Goal: Check status: Check status

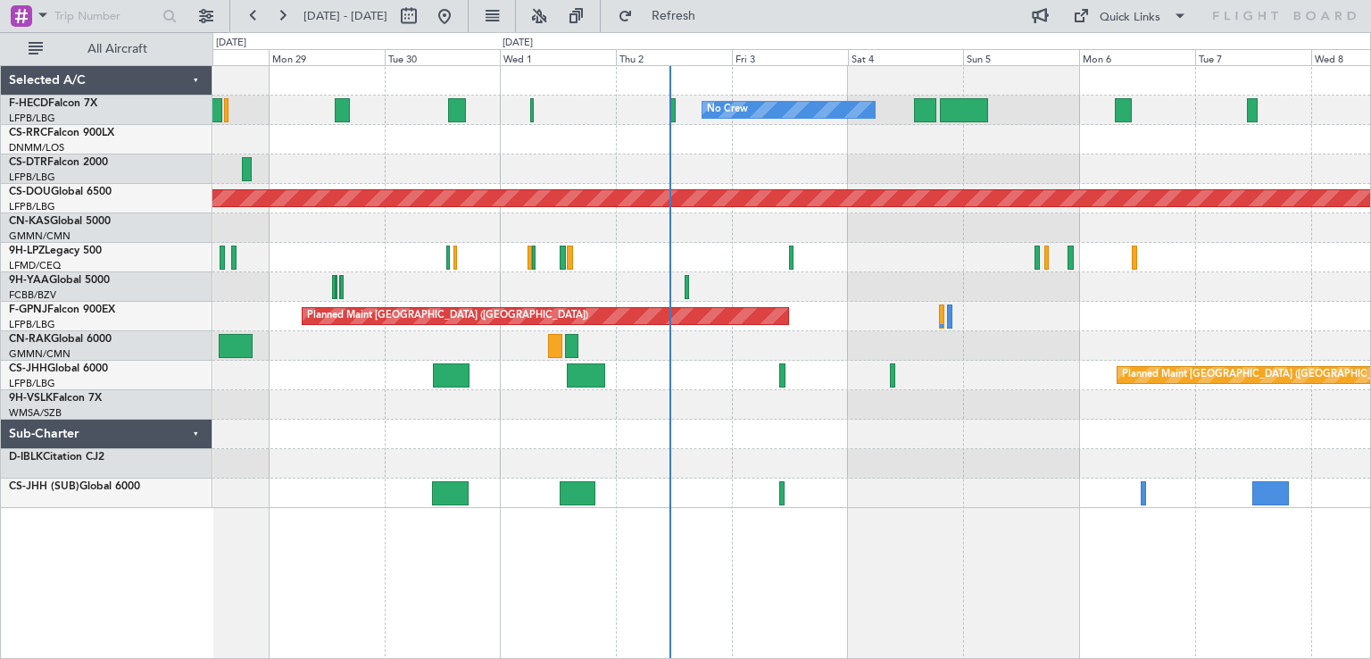
click at [1099, 240] on div at bounding box center [790, 227] width 1157 height 29
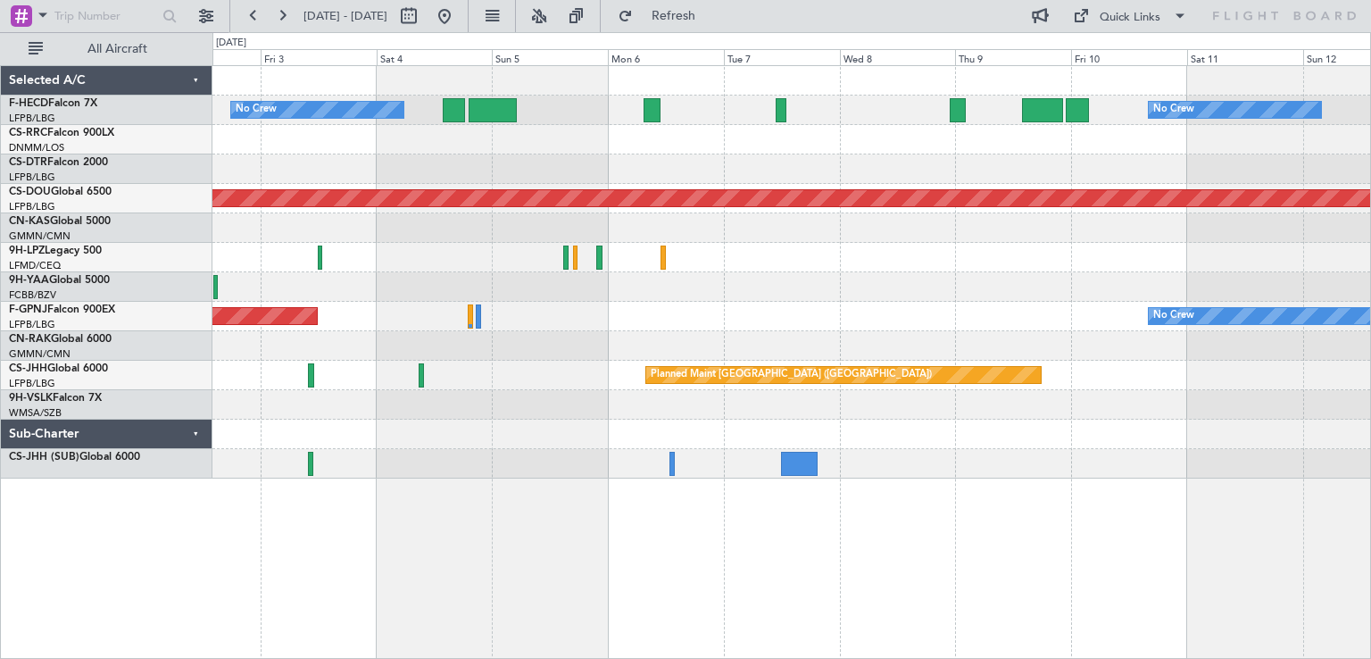
click at [532, 269] on div "No Crew No Crew Planned Maint [GEOGRAPHIC_DATA] ([GEOGRAPHIC_DATA]) Planned Mai…" at bounding box center [790, 272] width 1157 height 412
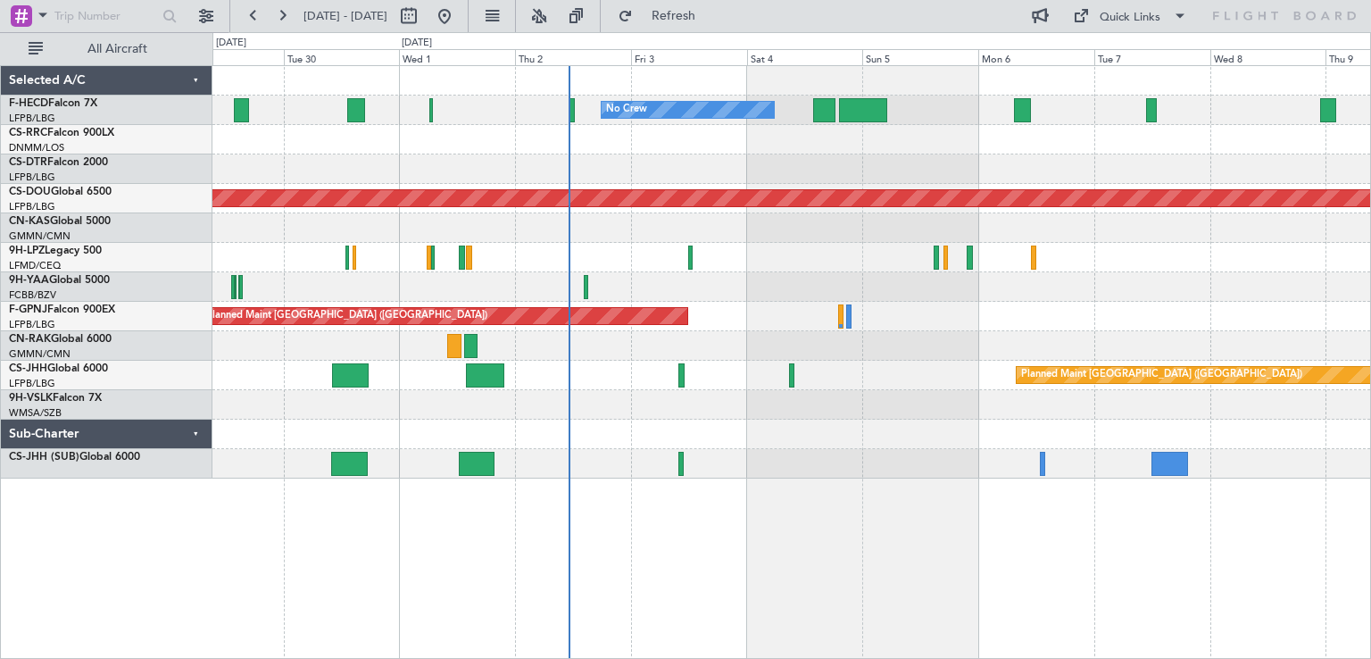
click at [949, 187] on div "Planned Maint London ([GEOGRAPHIC_DATA])" at bounding box center [790, 198] width 1157 height 29
click at [950, 182] on div "Planned Maint Nice ([GEOGRAPHIC_DATA])" at bounding box center [790, 168] width 1157 height 29
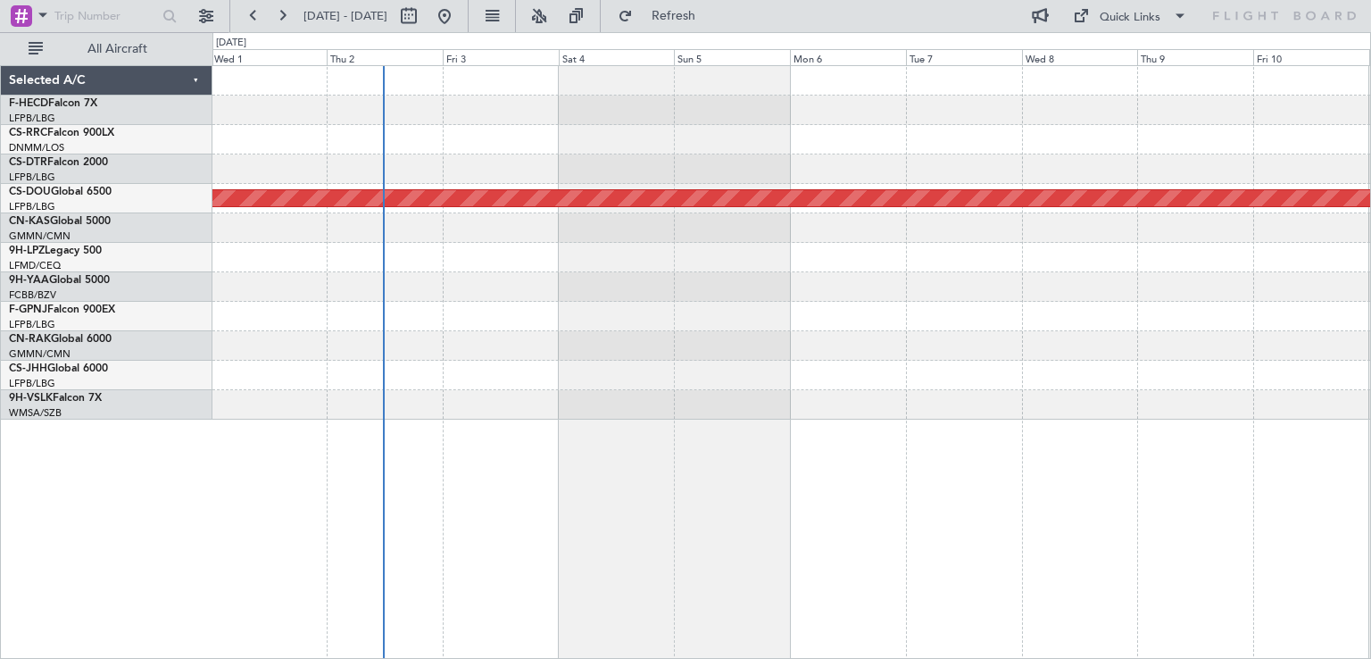
click at [560, 322] on div at bounding box center [790, 316] width 1157 height 29
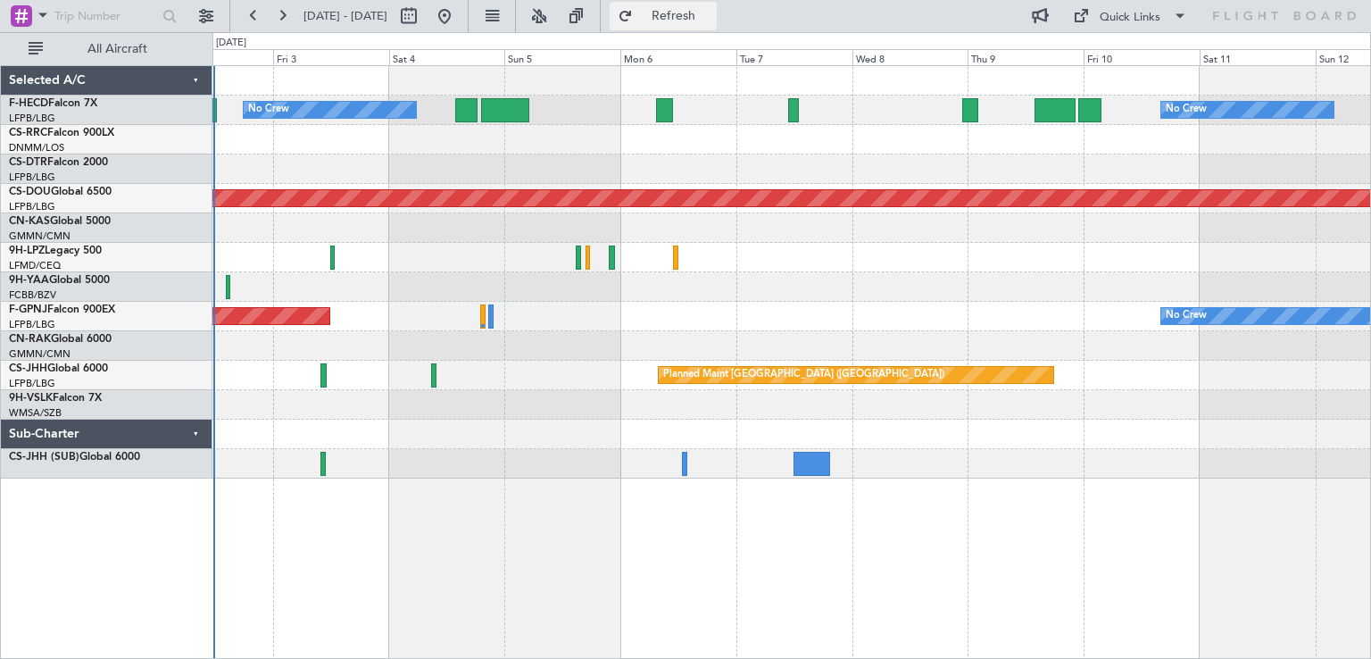
click at [711, 16] on span "Refresh" at bounding box center [673, 16] width 75 height 12
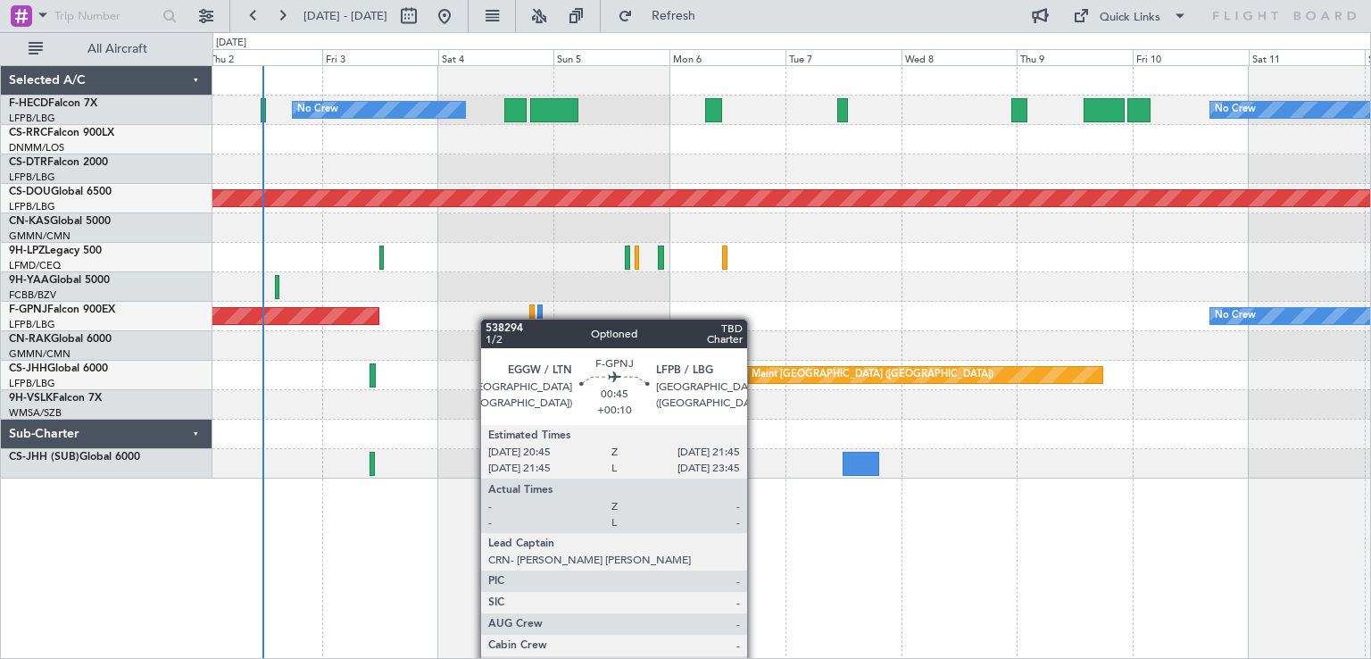
click at [820, 319] on div "Planned Maint [GEOGRAPHIC_DATA] ([GEOGRAPHIC_DATA]) No Crew No Crew" at bounding box center [790, 316] width 1157 height 29
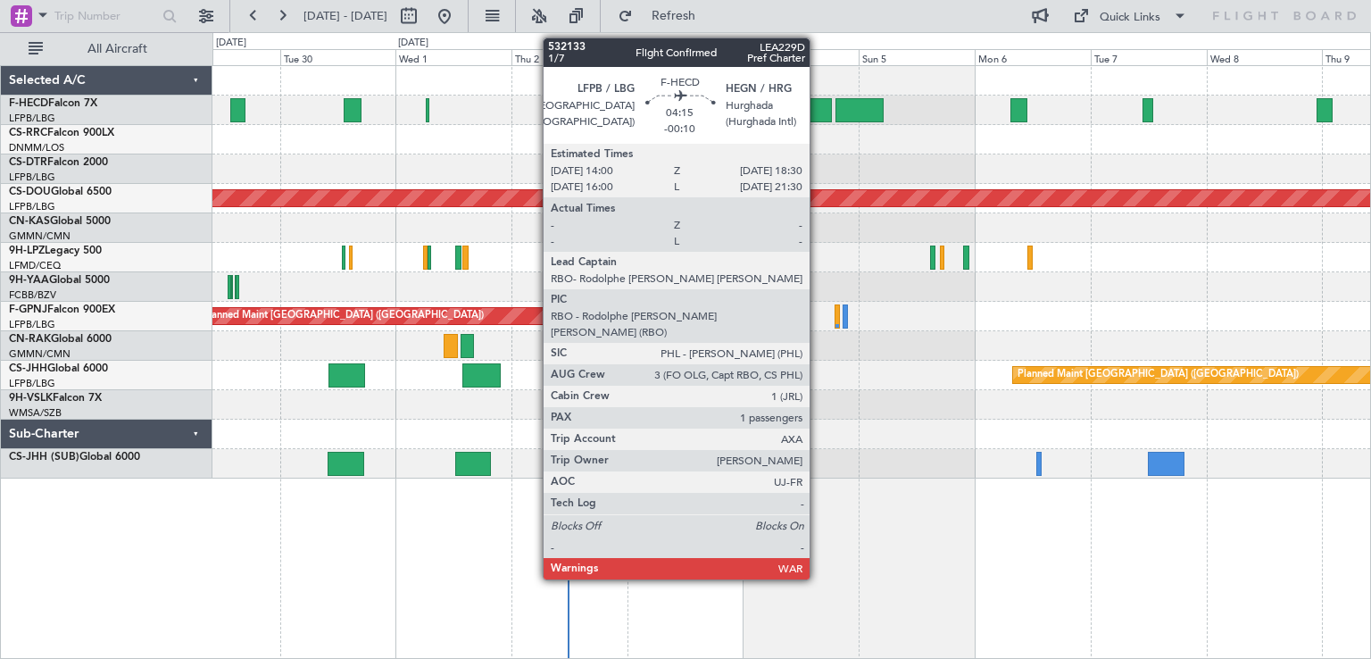
click at [817, 112] on div at bounding box center [820, 110] width 22 height 24
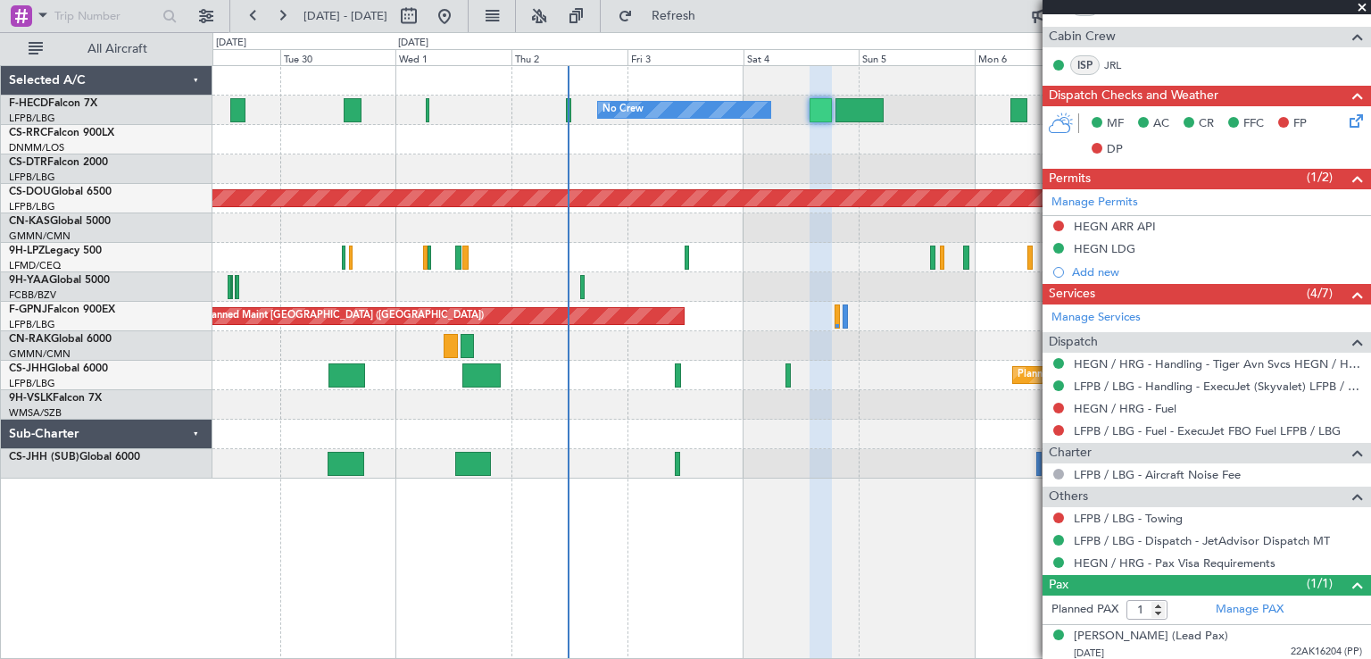
scroll to position [467, 0]
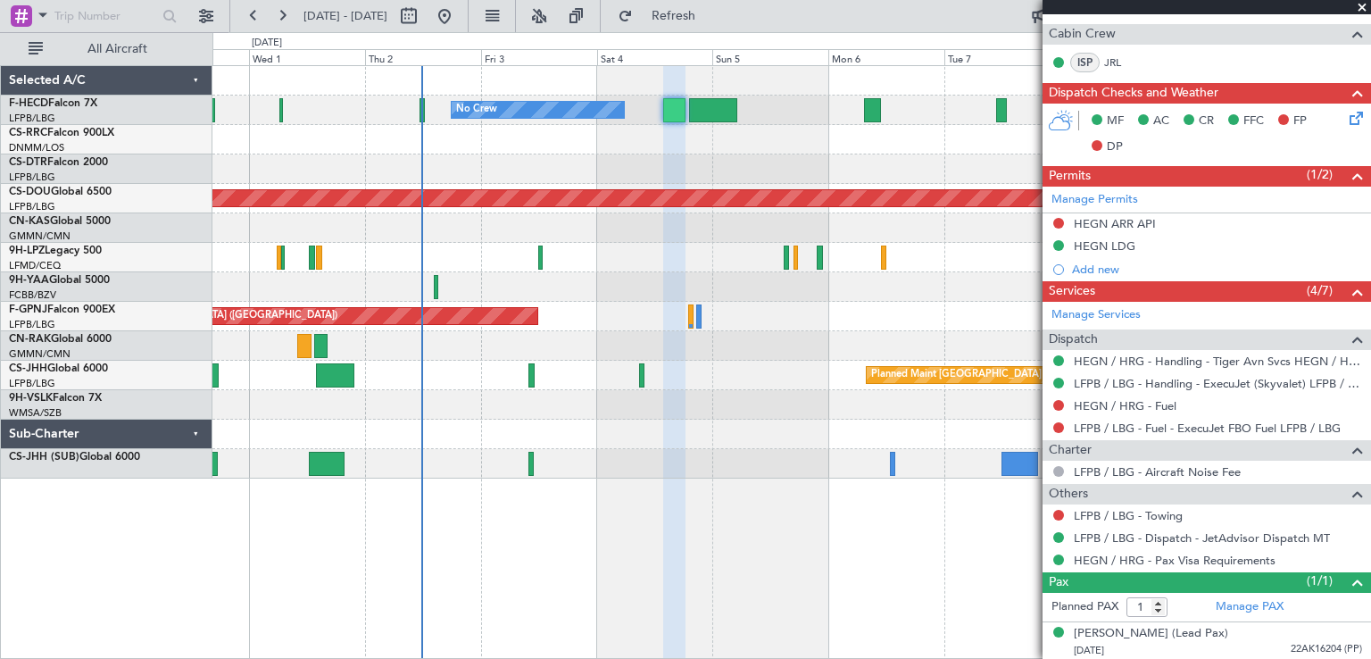
click at [712, 267] on div "No Crew No Crew Planned Maint [GEOGRAPHIC_DATA] ([GEOGRAPHIC_DATA]) Planned Mai…" at bounding box center [790, 272] width 1157 height 412
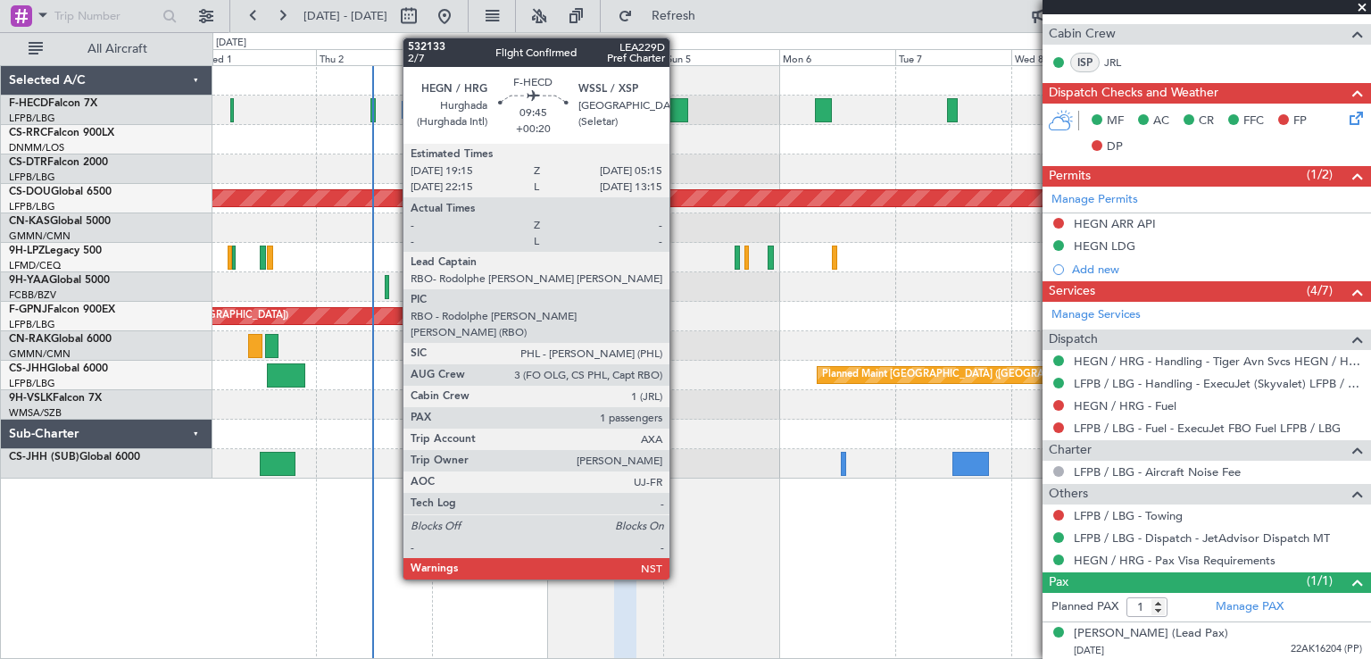
click at [677, 110] on div at bounding box center [664, 110] width 49 height 24
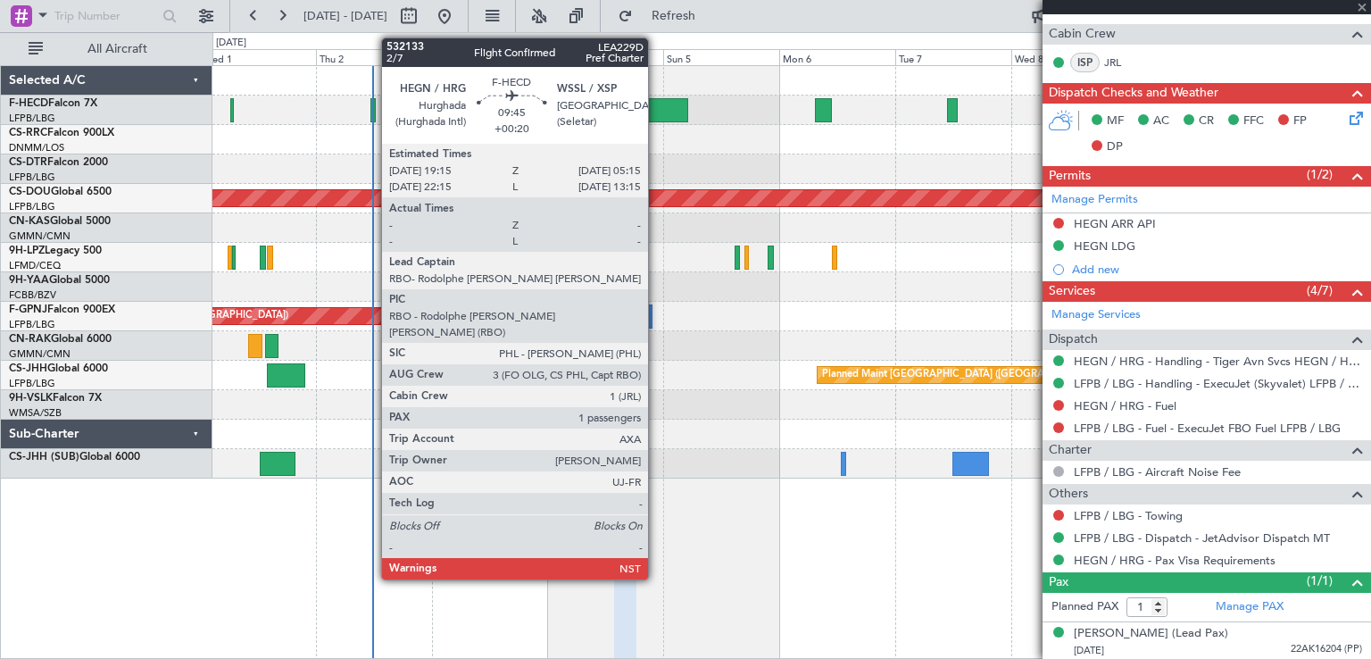
click at [656, 112] on div at bounding box center [664, 110] width 49 height 24
type input "+00:20"
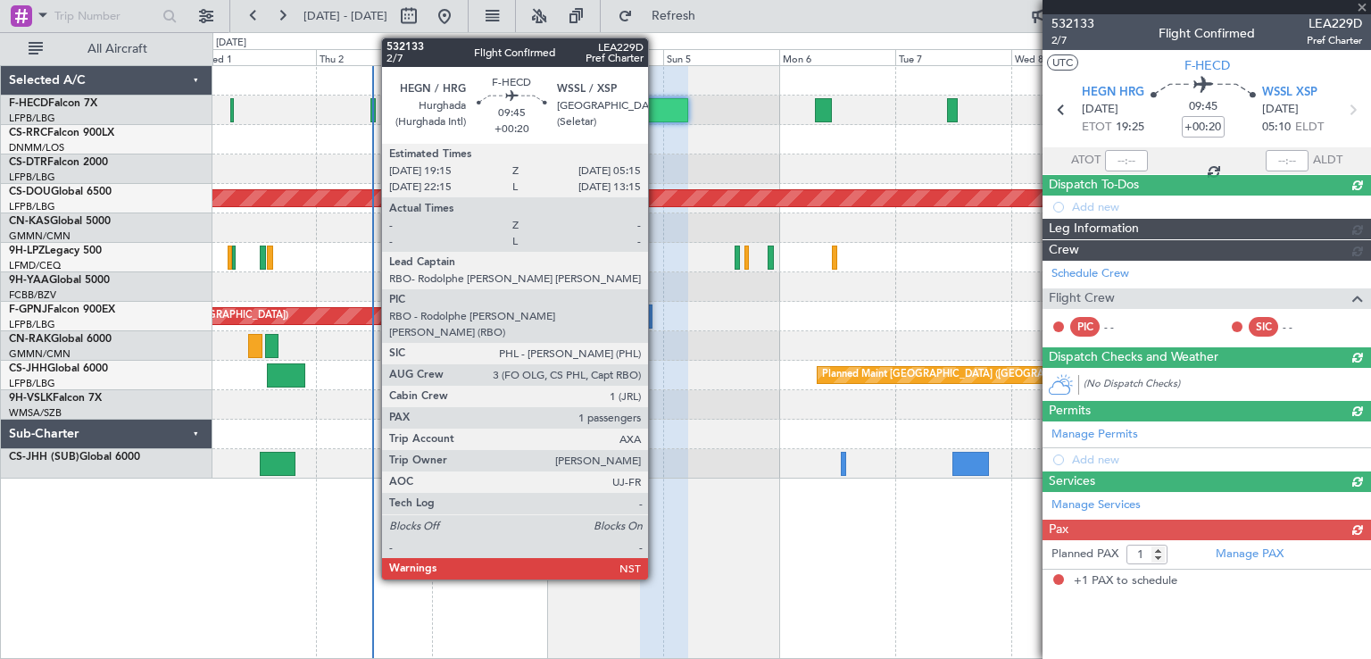
scroll to position [0, 0]
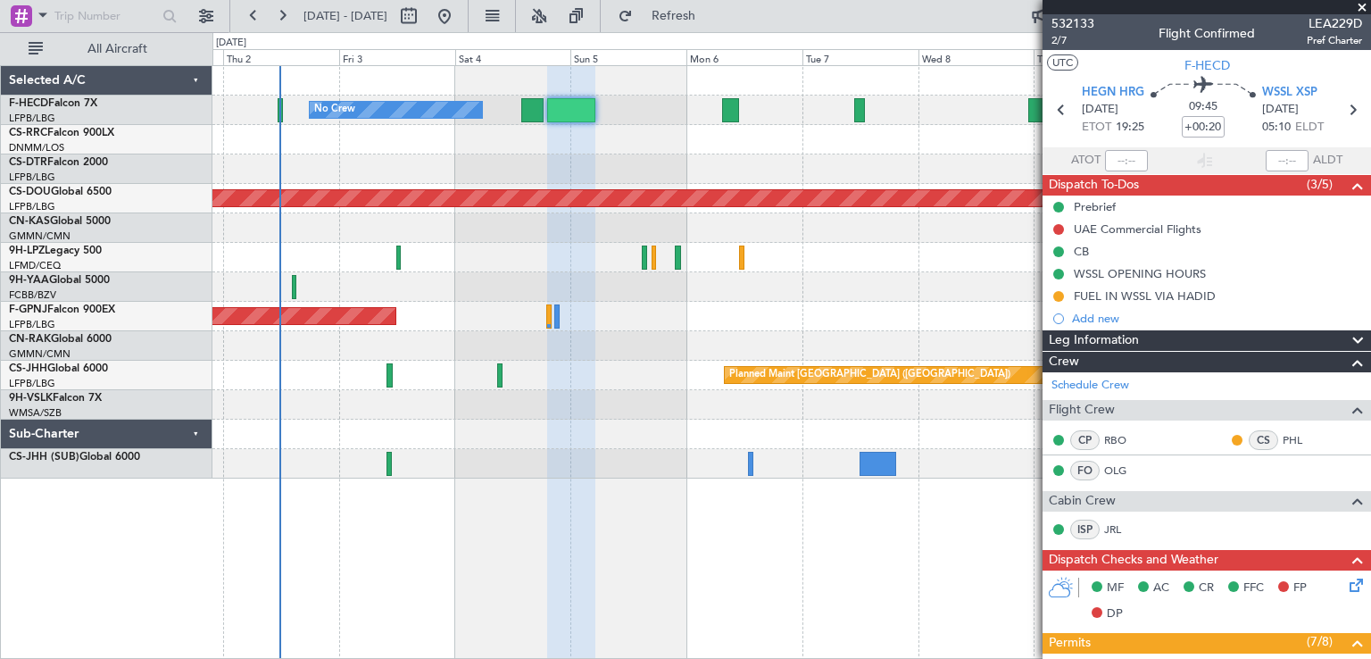
click at [580, 206] on div "No Crew No Crew Planned Maint [GEOGRAPHIC_DATA] ([GEOGRAPHIC_DATA]) Planned Mai…" at bounding box center [790, 272] width 1157 height 412
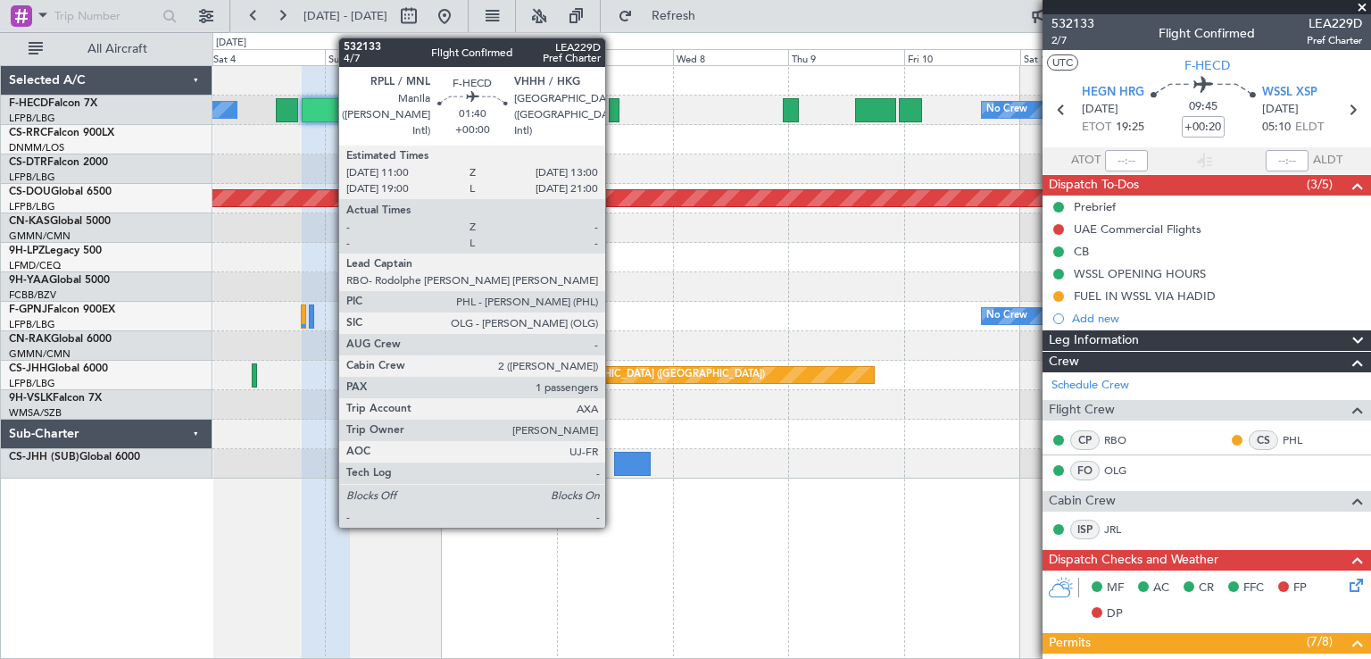
click at [613, 115] on div at bounding box center [614, 110] width 10 height 24
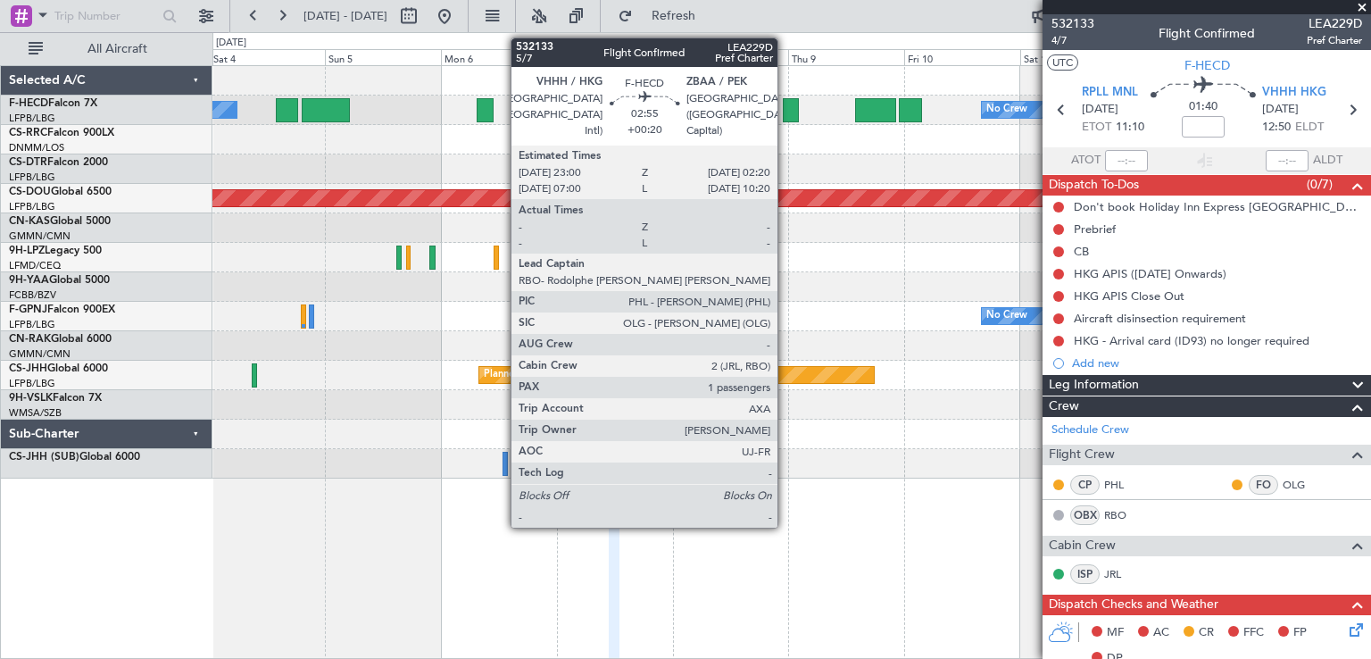
click at [785, 104] on div at bounding box center [791, 110] width 17 height 24
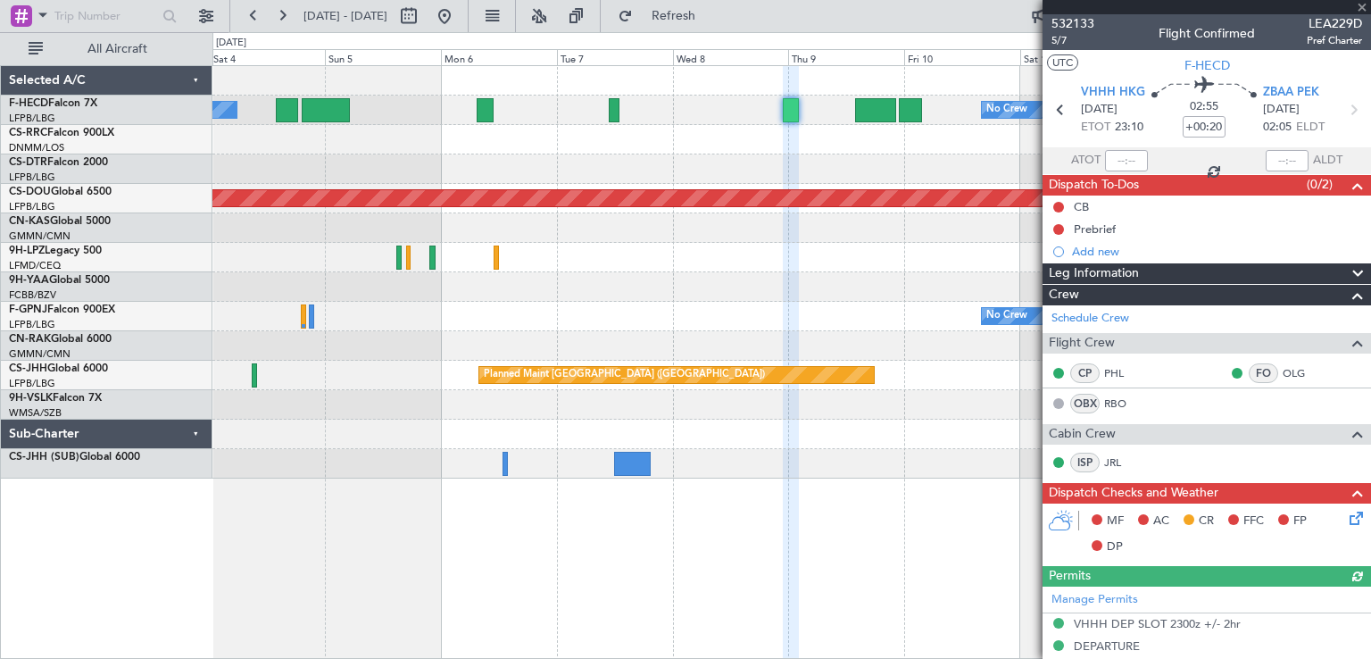
scroll to position [268, 0]
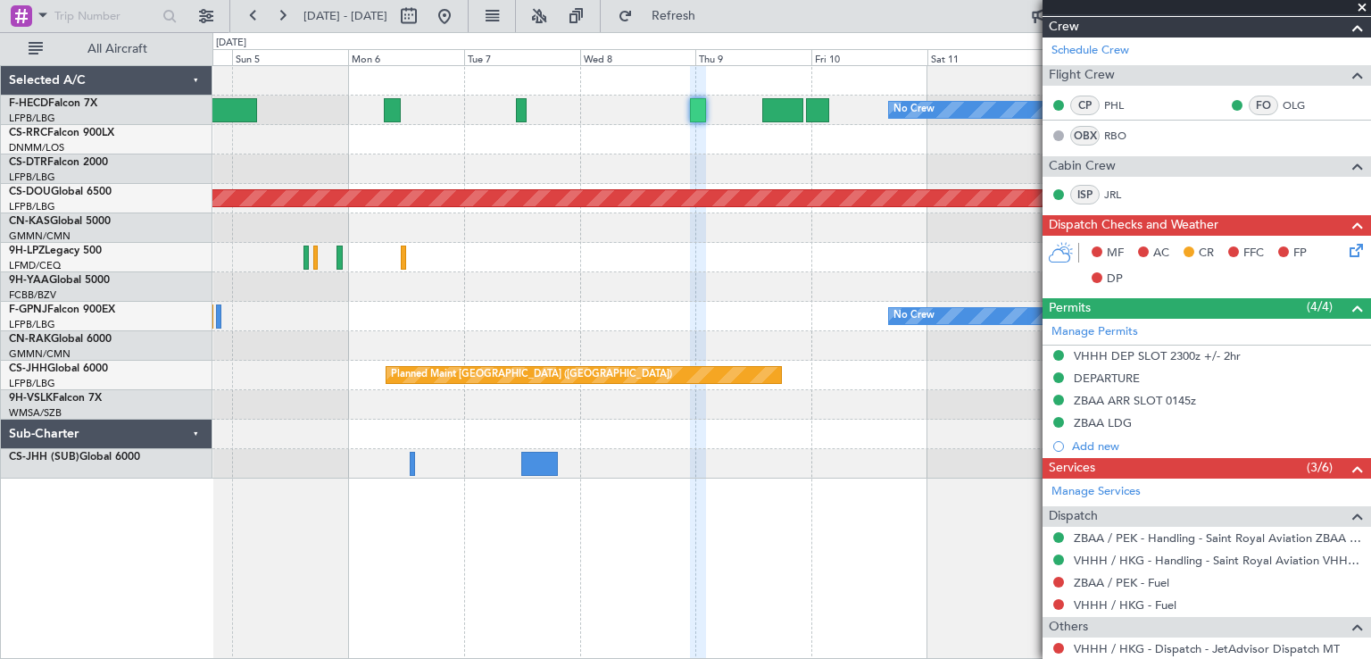
click at [664, 293] on div at bounding box center [790, 286] width 1157 height 29
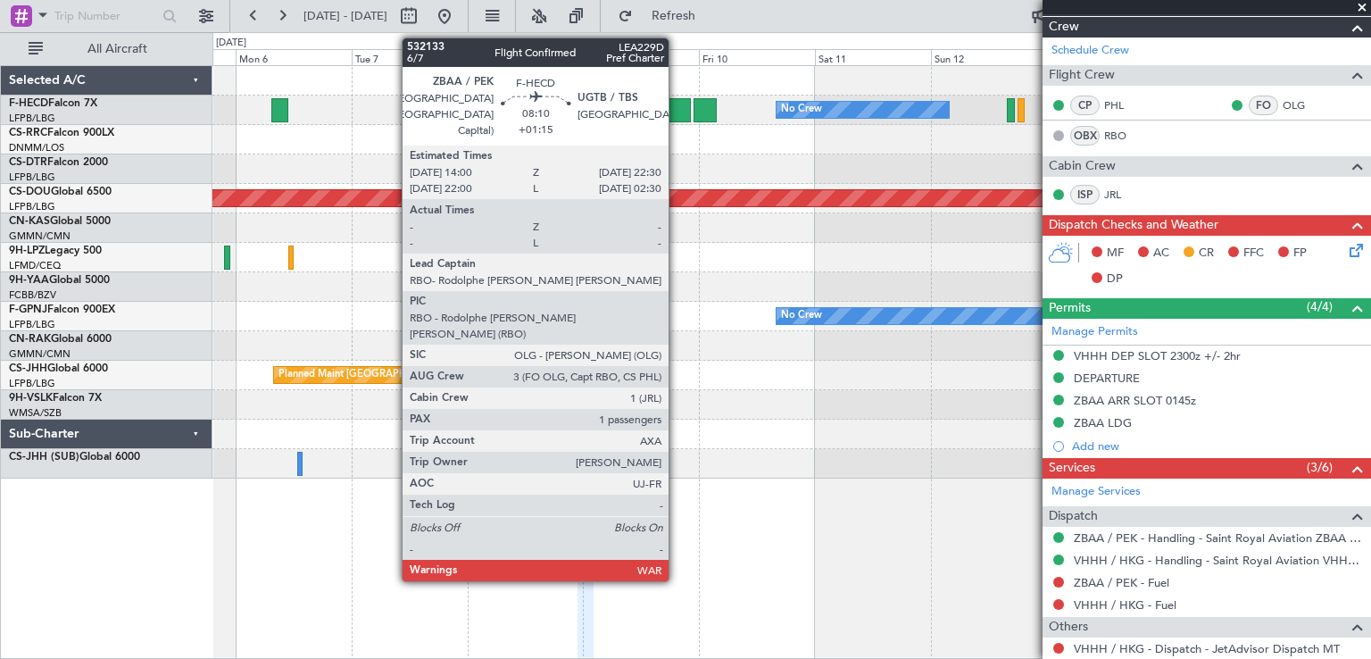
click at [676, 116] on div at bounding box center [670, 110] width 41 height 24
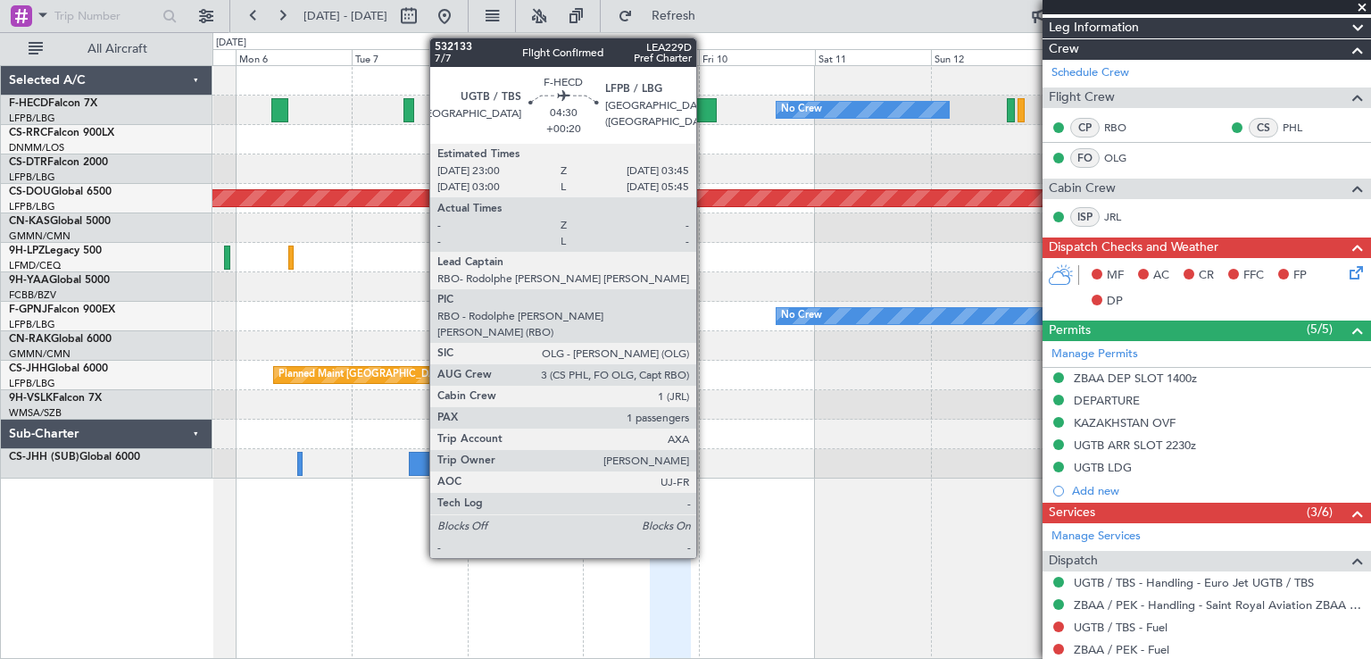
click at [704, 112] on div at bounding box center [704, 110] width 23 height 24
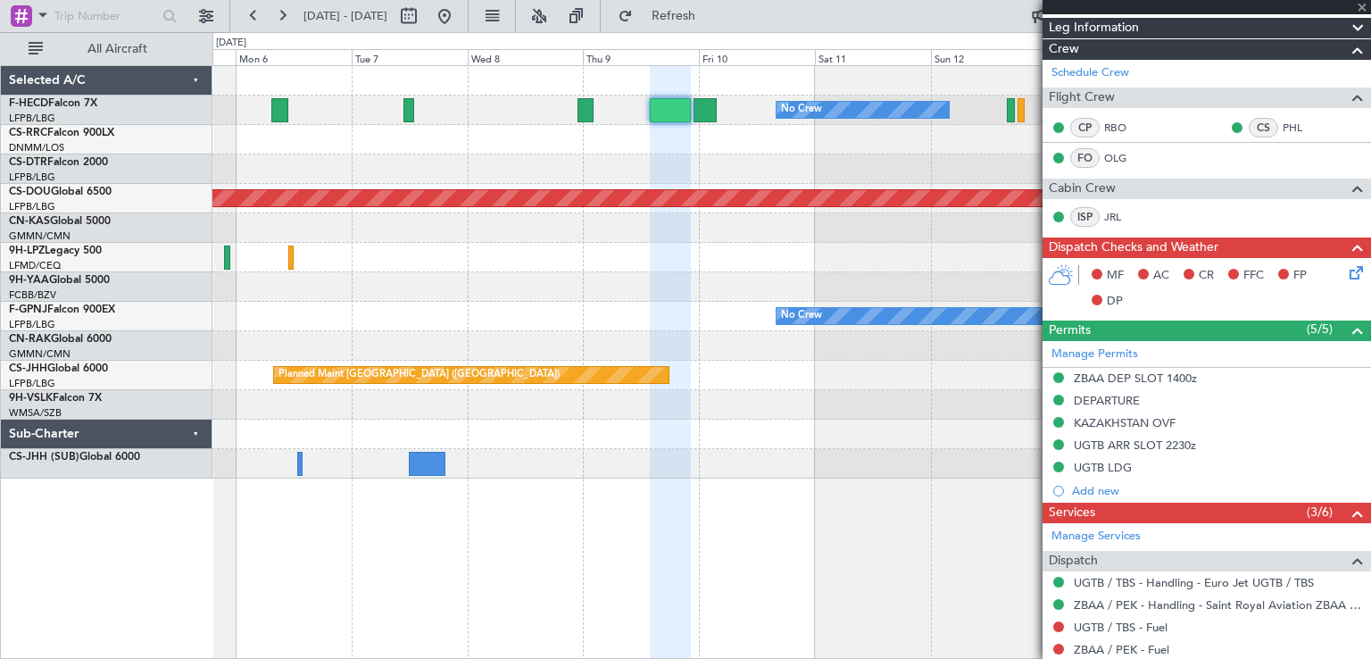
type input "+00:20"
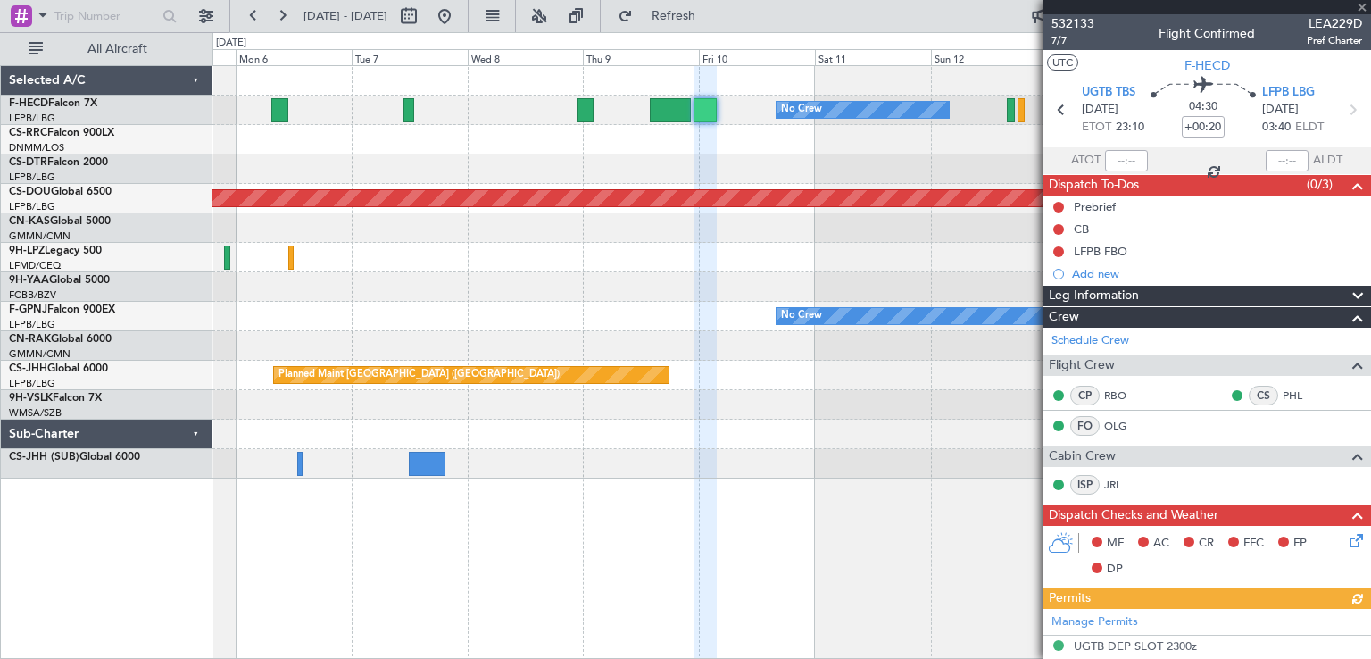
scroll to position [178, 0]
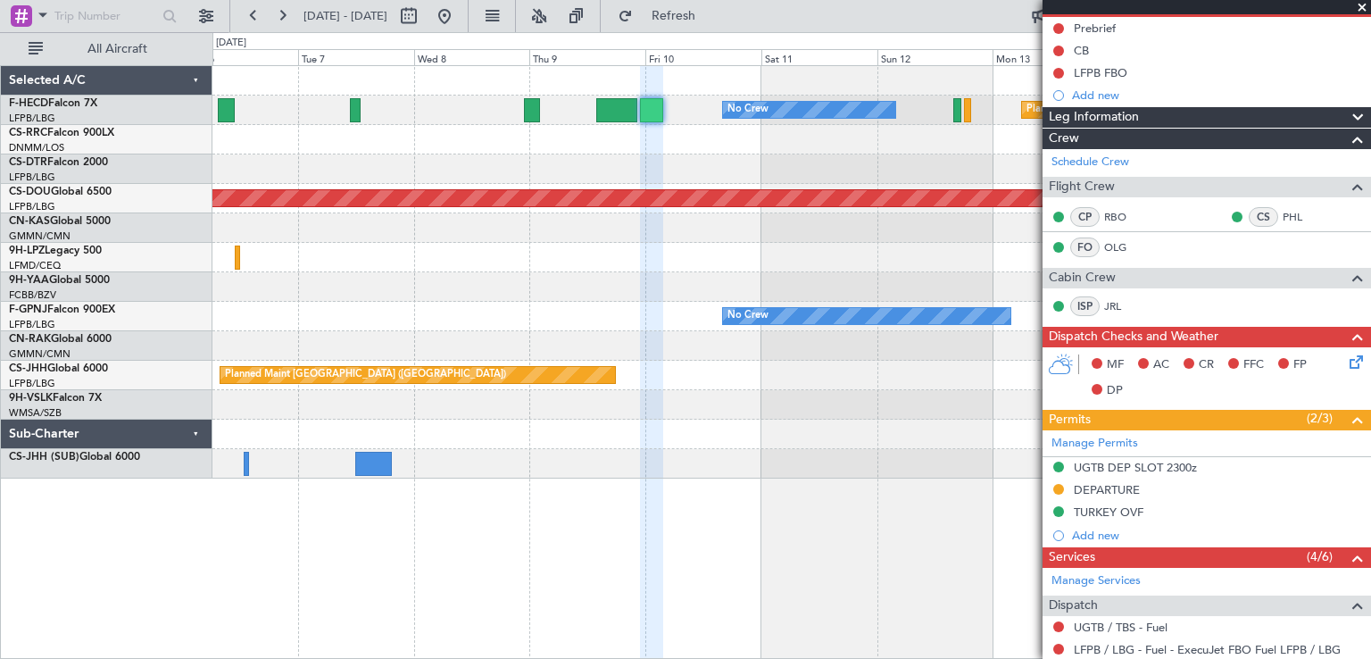
click at [592, 358] on div at bounding box center [790, 345] width 1157 height 29
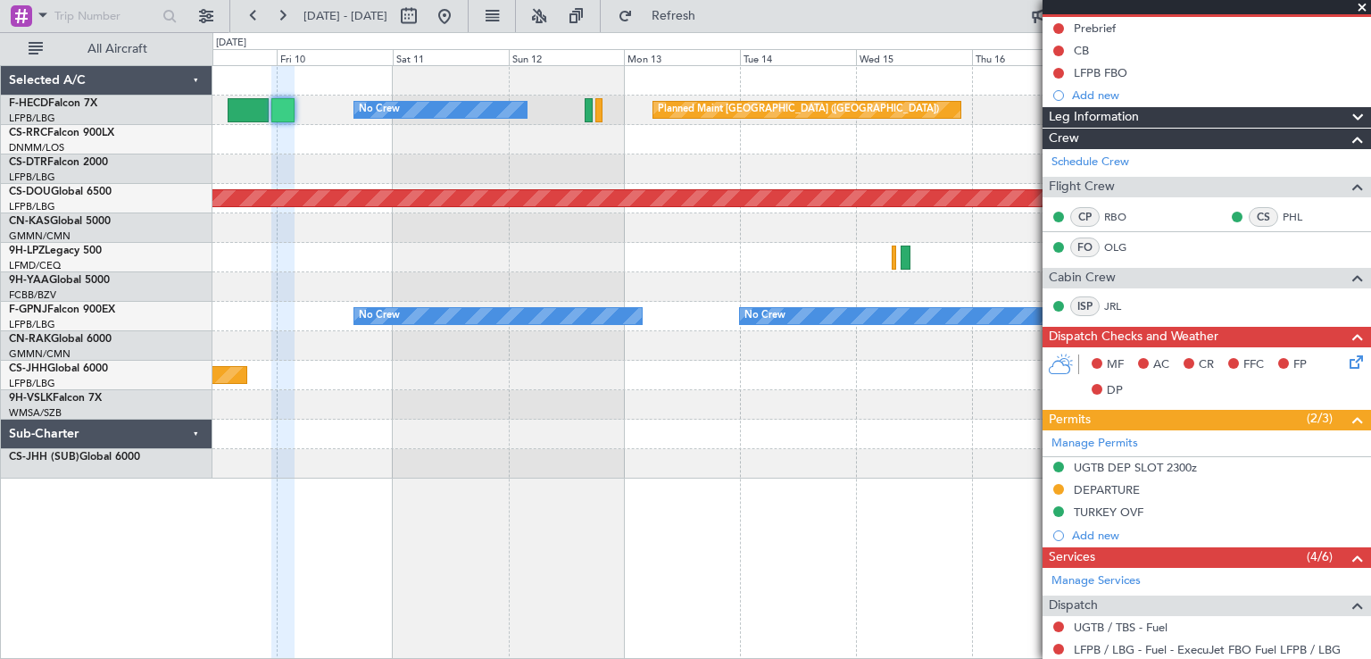
click at [593, 244] on div "Planned Maint [GEOGRAPHIC_DATA] ([GEOGRAPHIC_DATA]) No Crew Planned Maint [GEOG…" at bounding box center [790, 272] width 1157 height 412
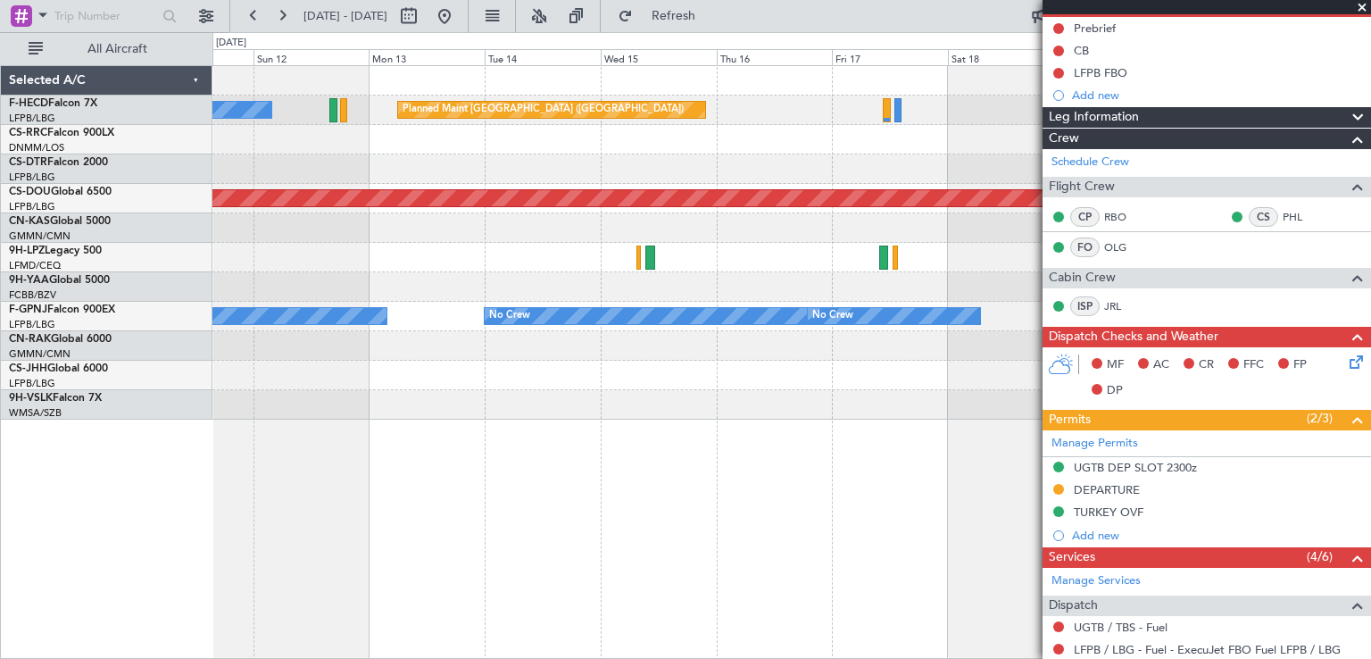
click at [586, 182] on div "Planned Maint [GEOGRAPHIC_DATA] ([GEOGRAPHIC_DATA]) No Crew Planned Maint [GEOG…" at bounding box center [790, 242] width 1157 height 353
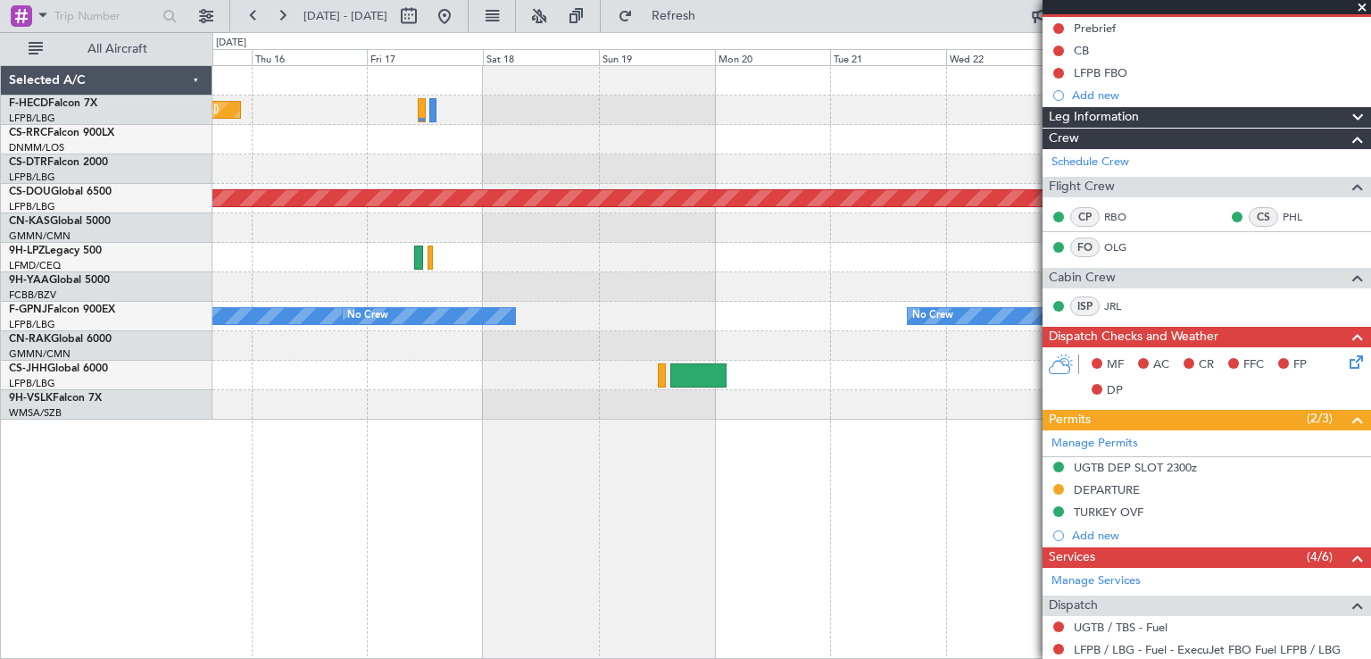
click at [474, 269] on div "Planned Maint [GEOGRAPHIC_DATA] ([GEOGRAPHIC_DATA]) Planned Maint [GEOGRAPHIC_D…" at bounding box center [790, 242] width 1157 height 353
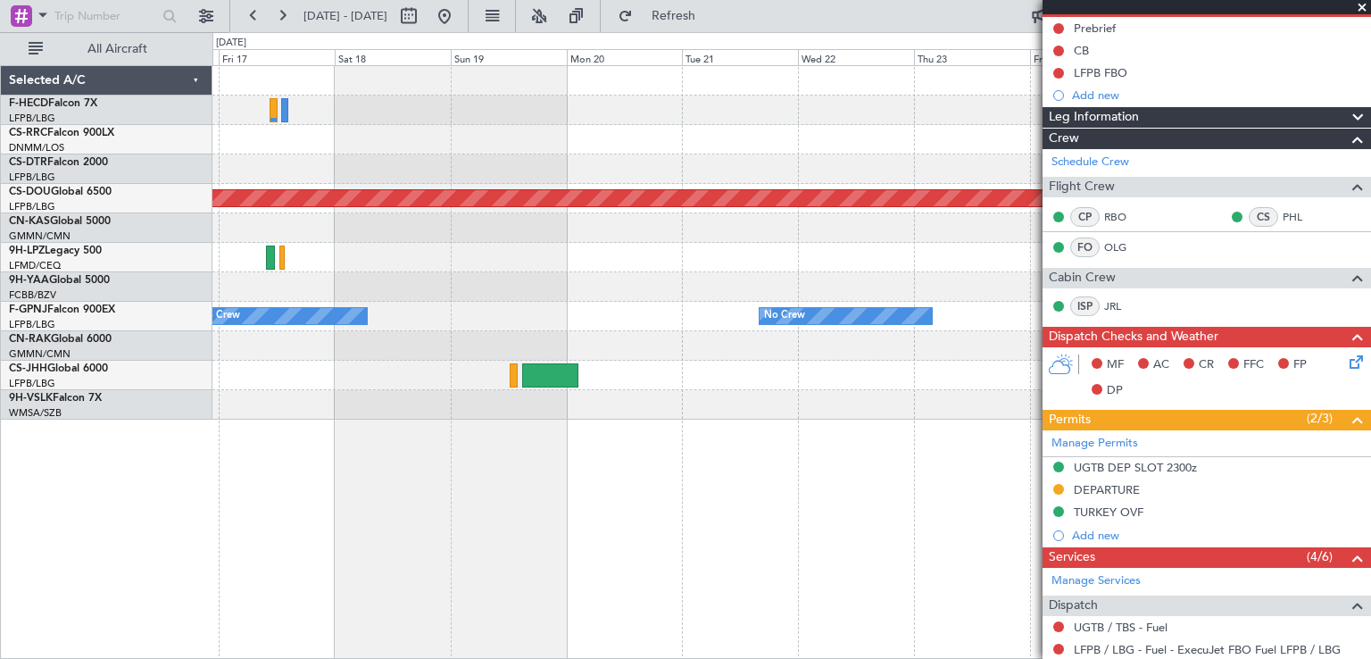
click at [443, 236] on div at bounding box center [790, 227] width 1157 height 29
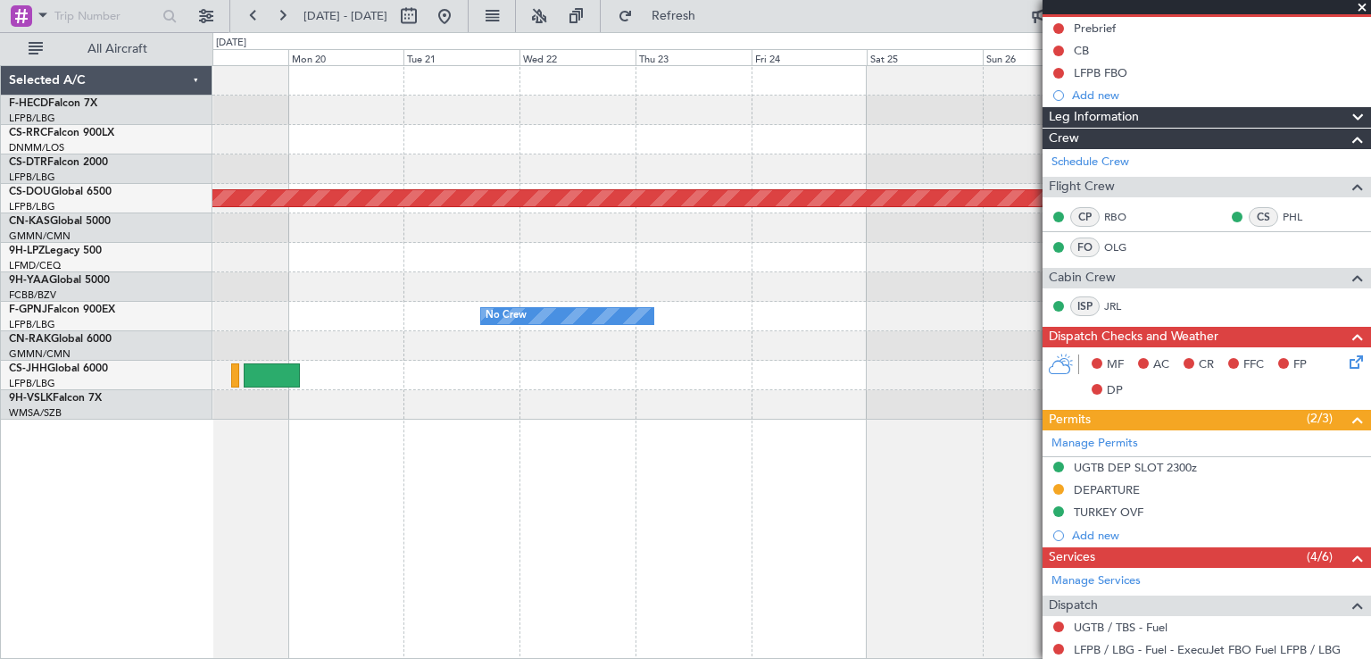
click at [899, 309] on div "Planned Maint [GEOGRAPHIC_DATA] ([GEOGRAPHIC_DATA]) Planned Maint [GEOGRAPHIC_D…" at bounding box center [790, 242] width 1157 height 353
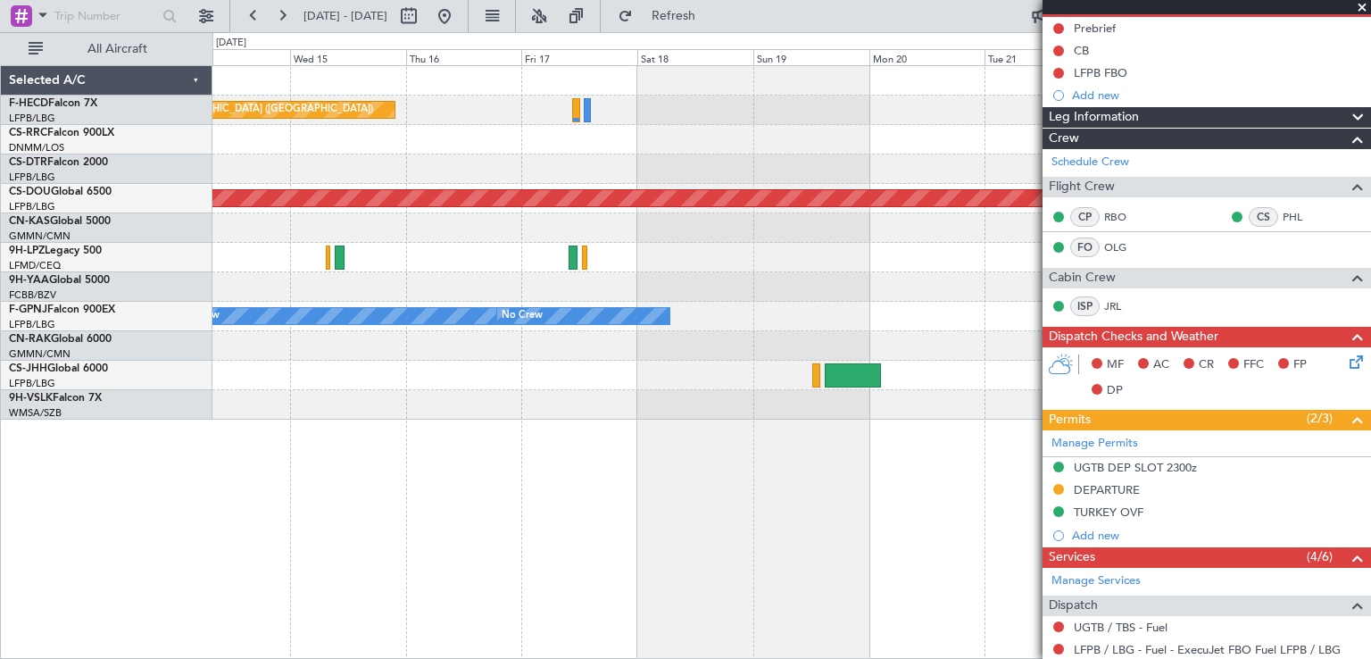
click at [675, 264] on div "Planned Maint [GEOGRAPHIC_DATA] ([GEOGRAPHIC_DATA]) No Crew Planned Maint [GEOG…" at bounding box center [790, 242] width 1157 height 353
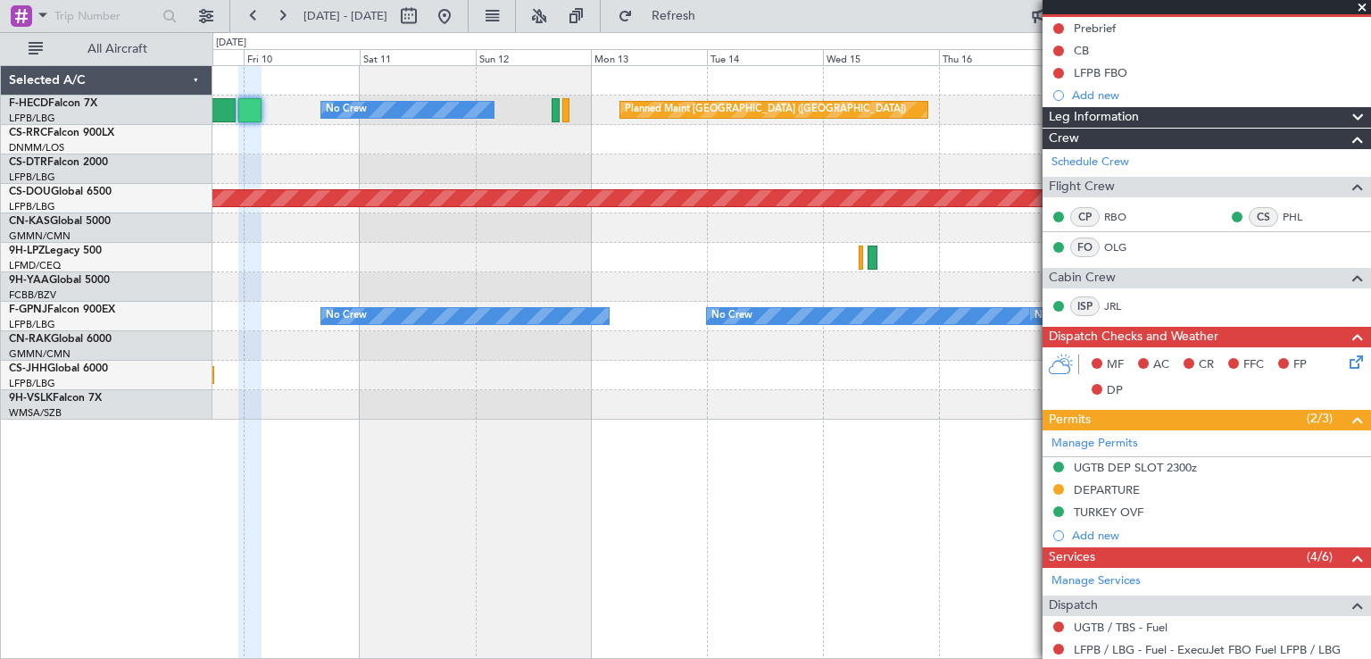
click at [799, 233] on div at bounding box center [790, 227] width 1157 height 29
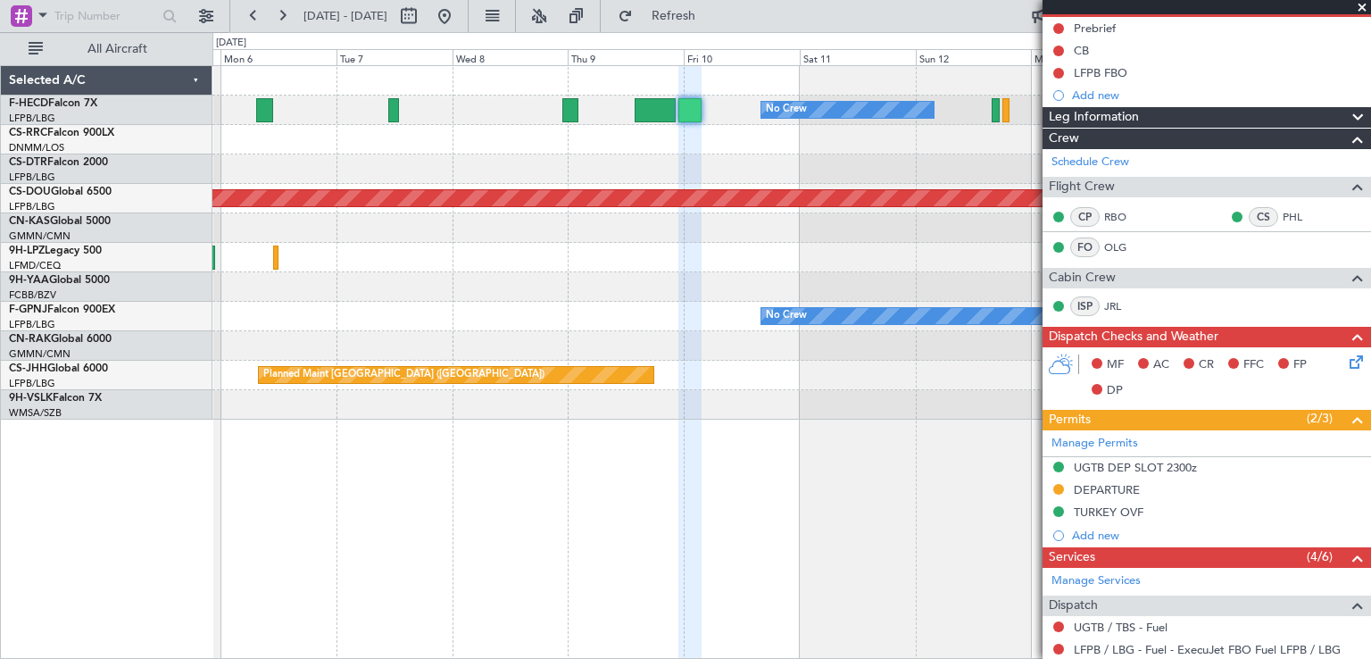
click at [813, 200] on div "Planned Maint [GEOGRAPHIC_DATA] ([GEOGRAPHIC_DATA]) No Crew No Crew Planned Mai…" at bounding box center [790, 242] width 1157 height 353
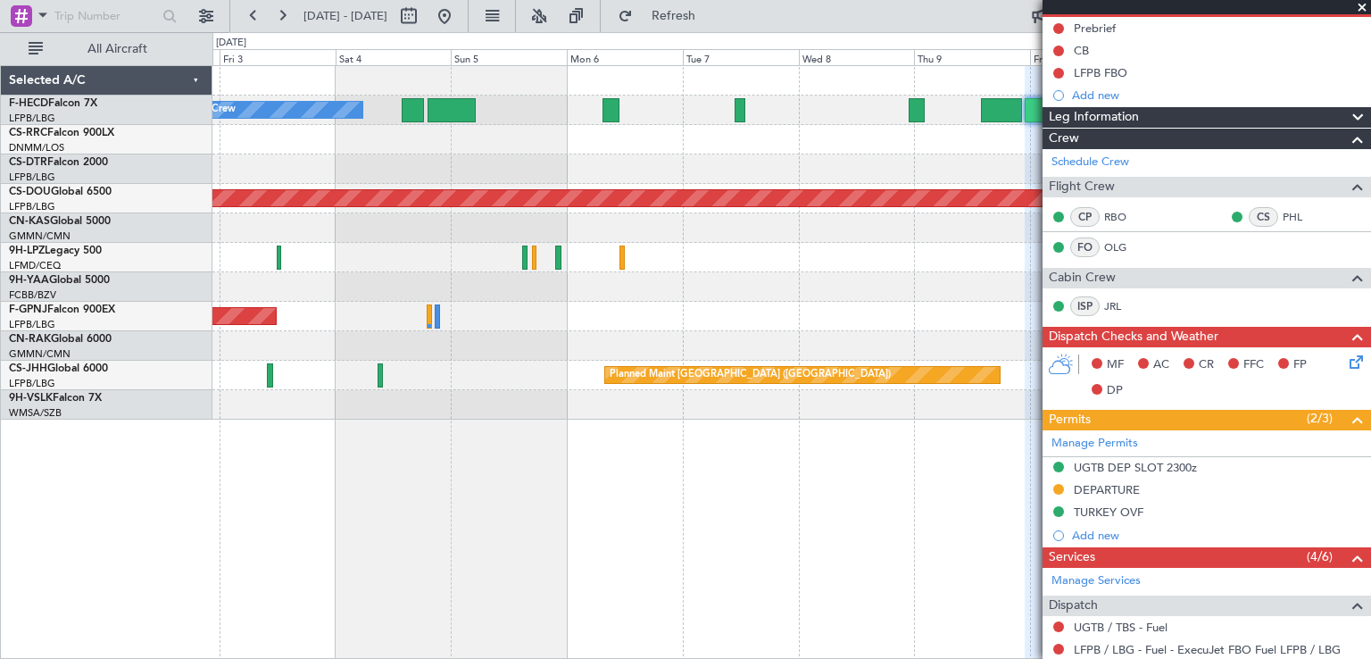
click at [700, 147] on div "No Crew No Crew Planned Maint [GEOGRAPHIC_DATA] ([GEOGRAPHIC_DATA]) Planned Mai…" at bounding box center [790, 242] width 1157 height 353
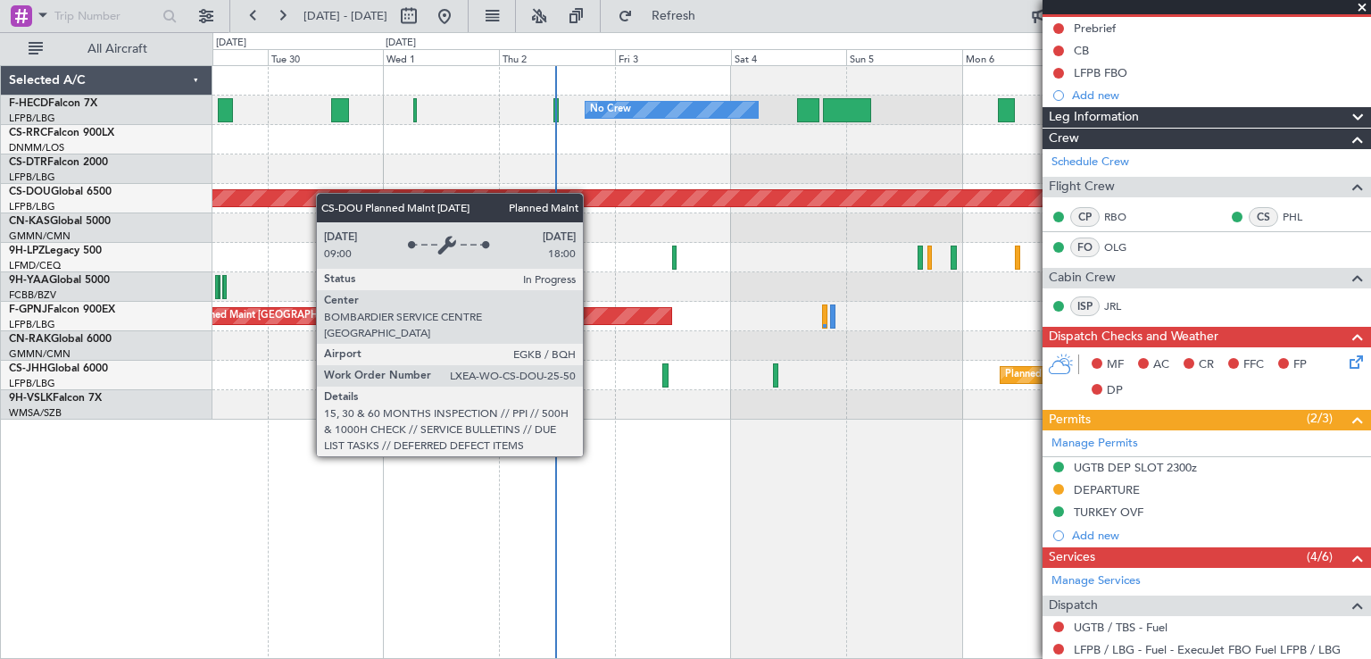
click at [588, 196] on div "No Crew No Crew No Crew [GEOGRAPHIC_DATA] ([GEOGRAPHIC_DATA]) Planned Maint [GE…" at bounding box center [685, 345] width 1371 height 626
